Goal: Task Accomplishment & Management: Use online tool/utility

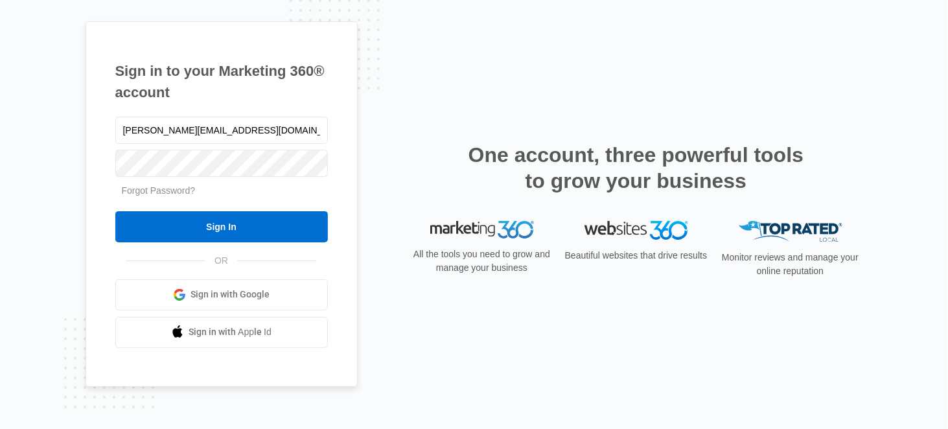
type input "[PERSON_NAME][EMAIL_ADDRESS][DOMAIN_NAME]"
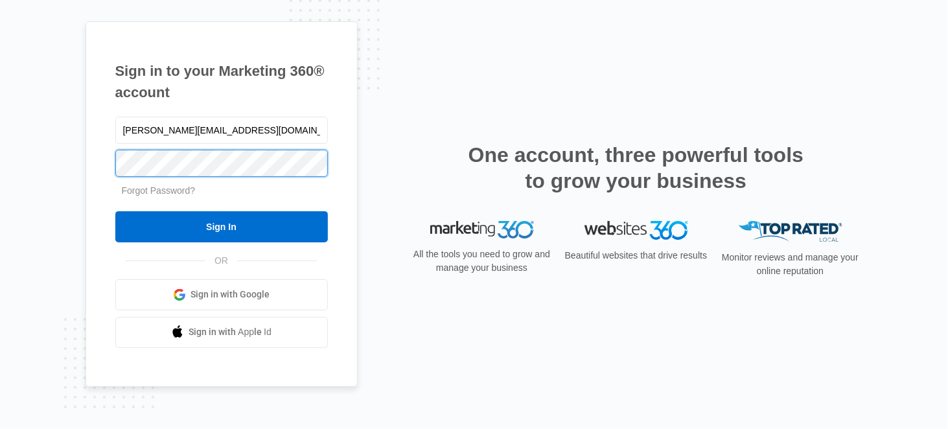
click at [115, 211] on input "Sign In" at bounding box center [221, 226] width 212 height 31
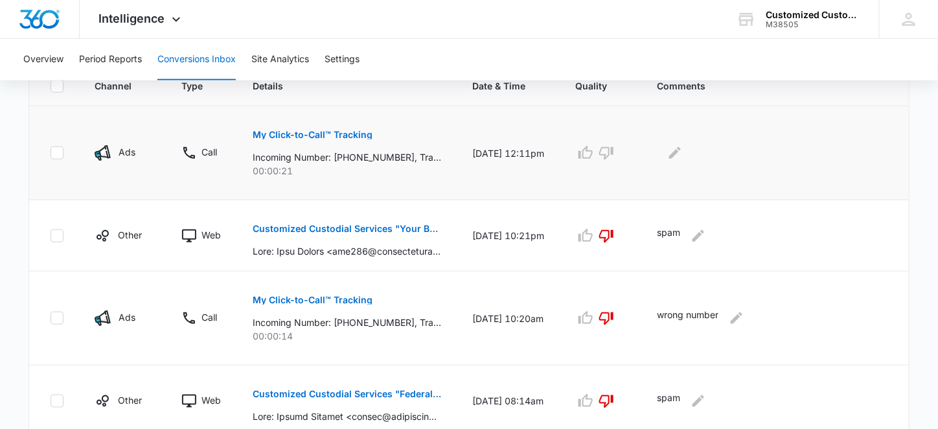
scroll to position [307, 0]
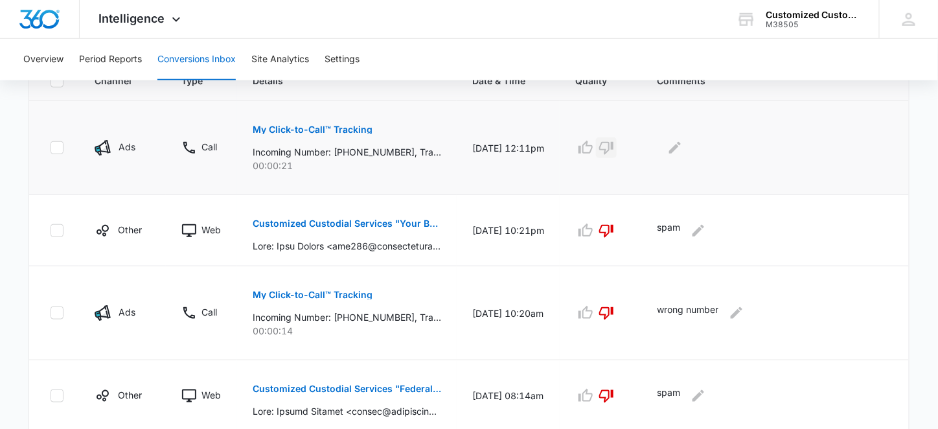
click at [614, 142] on icon "button" at bounding box center [606, 148] width 16 height 16
click at [681, 144] on icon "Edit Comments" at bounding box center [675, 148] width 16 height 16
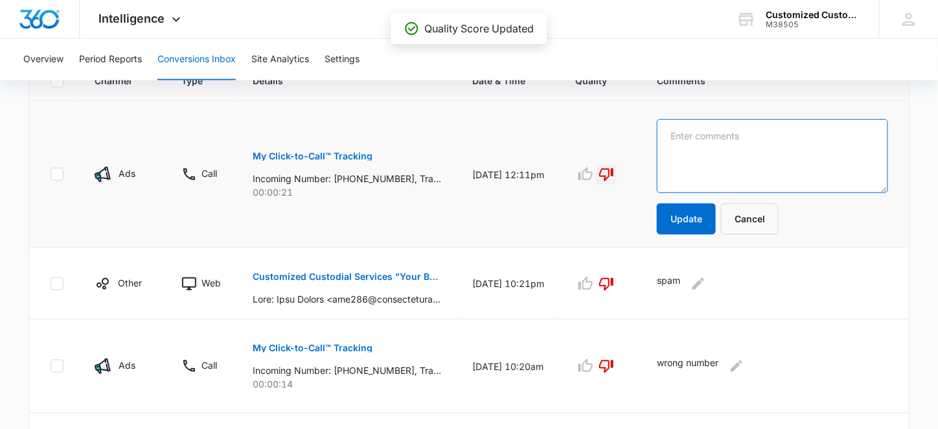
click at [682, 138] on textarea at bounding box center [772, 156] width 231 height 74
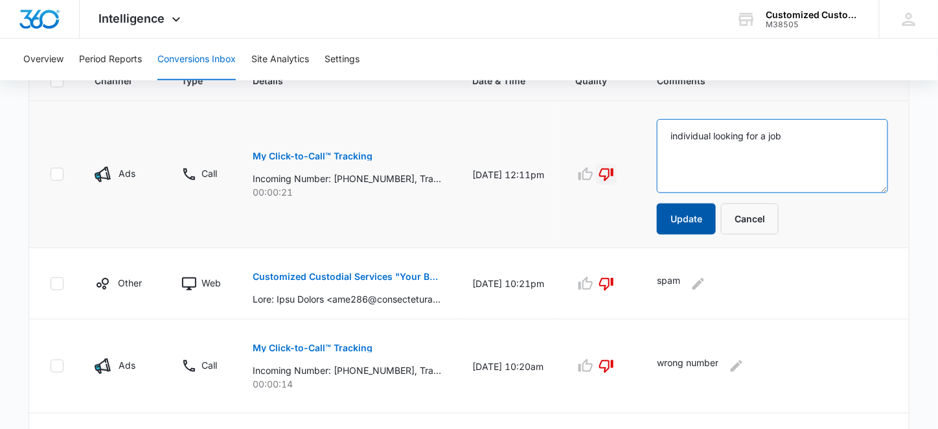
type textarea "individual looking for a job"
click at [696, 212] on button "Update" at bounding box center [686, 218] width 59 height 31
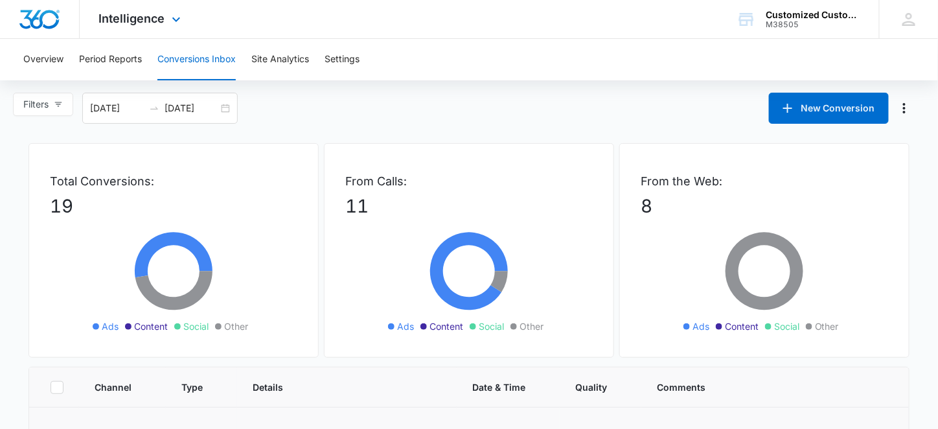
scroll to position [0, 0]
